Goal: Transaction & Acquisition: Subscribe to service/newsletter

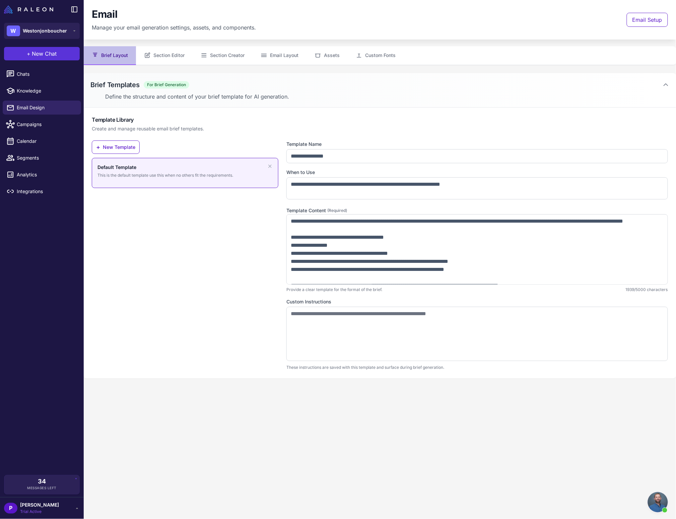
click at [33, 55] on span "New Chat" at bounding box center [44, 54] width 25 height 8
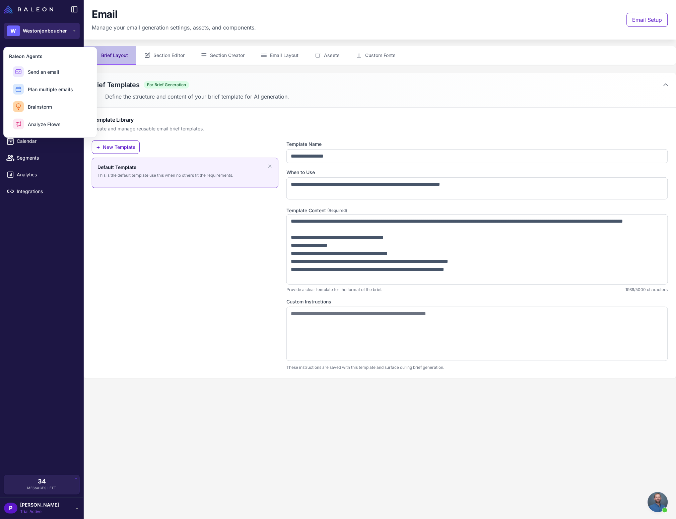
click at [42, 35] on div "W Westonjonboucher" at bounding box center [37, 30] width 60 height 11
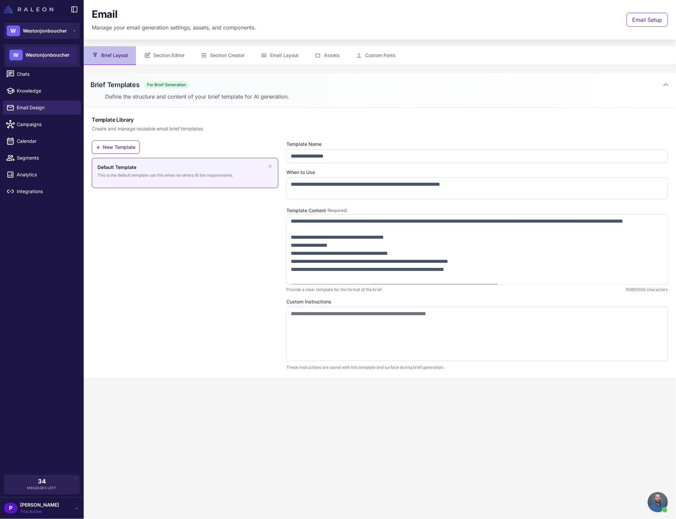
click at [19, 7] on img at bounding box center [28, 9] width 49 height 8
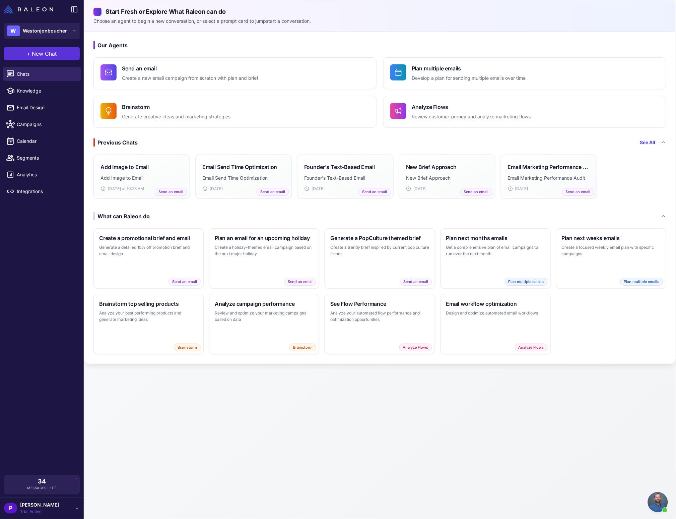
click at [41, 47] on button "+ New Chat" at bounding box center [42, 53] width 76 height 13
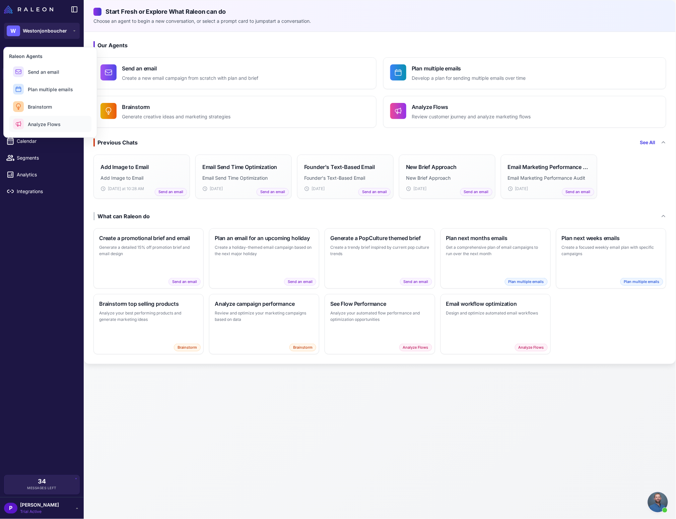
click at [50, 121] on span "Analyze Flows" at bounding box center [44, 124] width 33 height 7
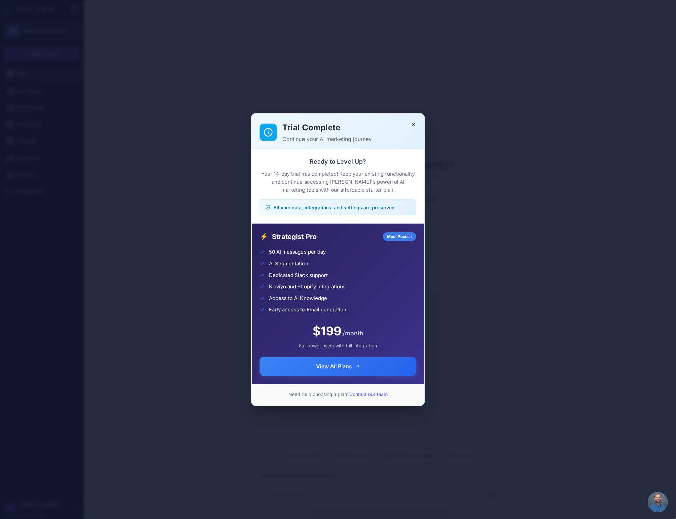
click at [384, 190] on p "Your 14-day trial has completed! Keep your existing functionality and continue …" at bounding box center [338, 182] width 157 height 24
click at [360, 373] on button "View All Plans" at bounding box center [338, 365] width 157 height 19
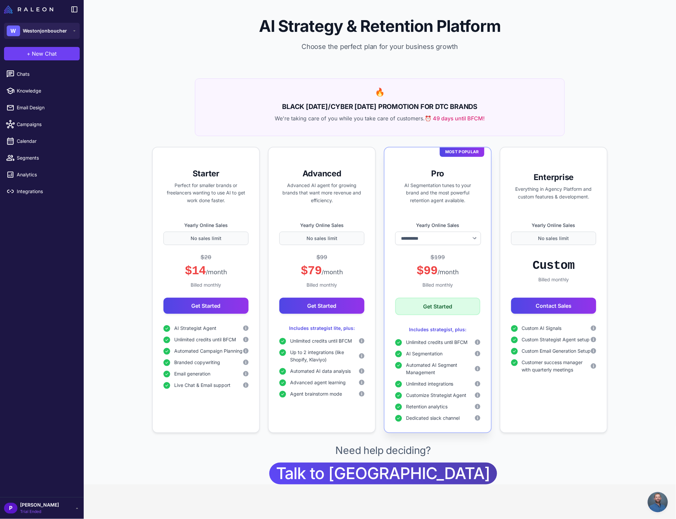
select select "*******"
click at [441, 305] on button "Get Started" at bounding box center [437, 306] width 85 height 17
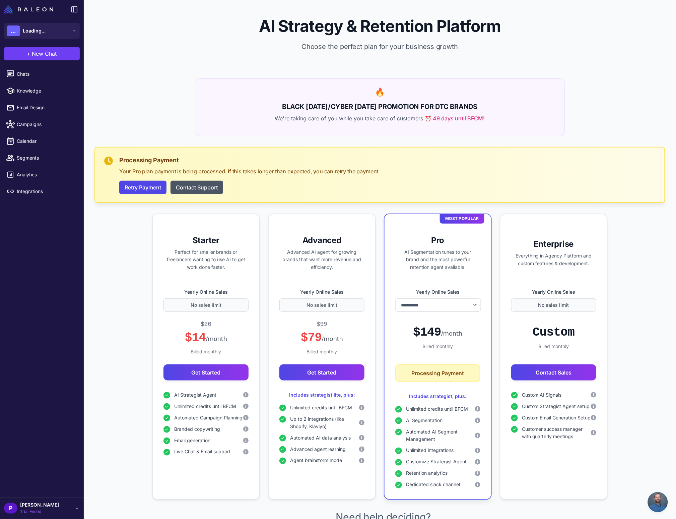
select select "*******"
click at [38, 505] on span "[PERSON_NAME]" at bounding box center [39, 504] width 39 height 7
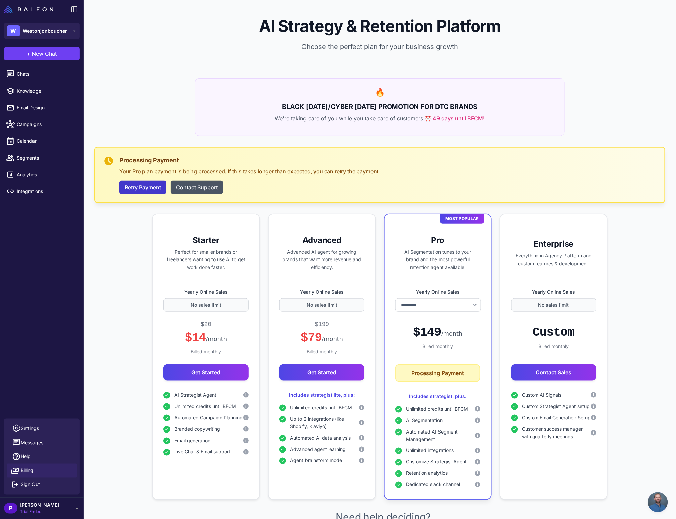
click at [126, 188] on button "Retry Payment" at bounding box center [142, 187] width 47 height 13
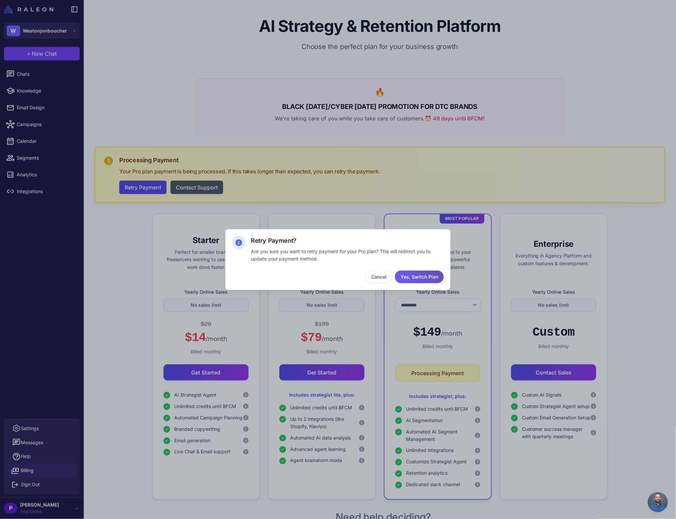
click at [415, 276] on button "Yes, Switch Plan" at bounding box center [419, 276] width 49 height 13
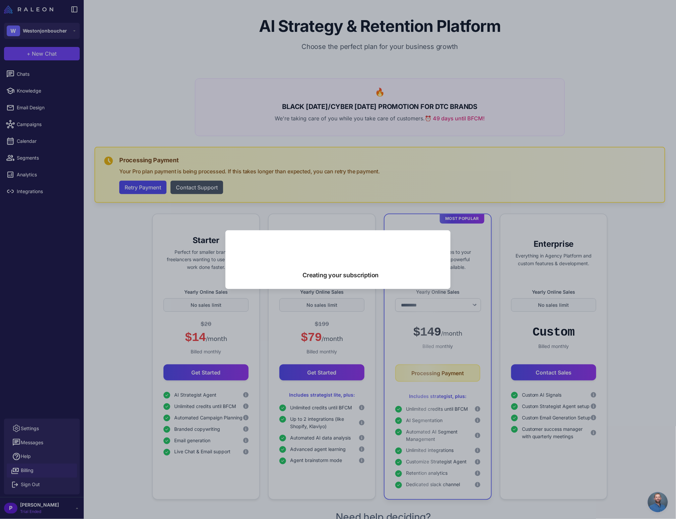
click at [416, 245] on div at bounding box center [338, 247] width 212 height 20
